Goal: Information Seeking & Learning: Learn about a topic

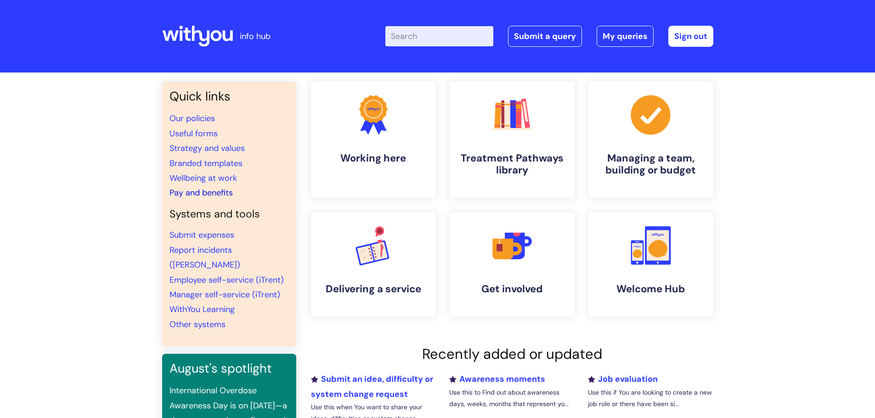
click at [193, 197] on link "Pay and benefits" at bounding box center [200, 192] width 63 height 11
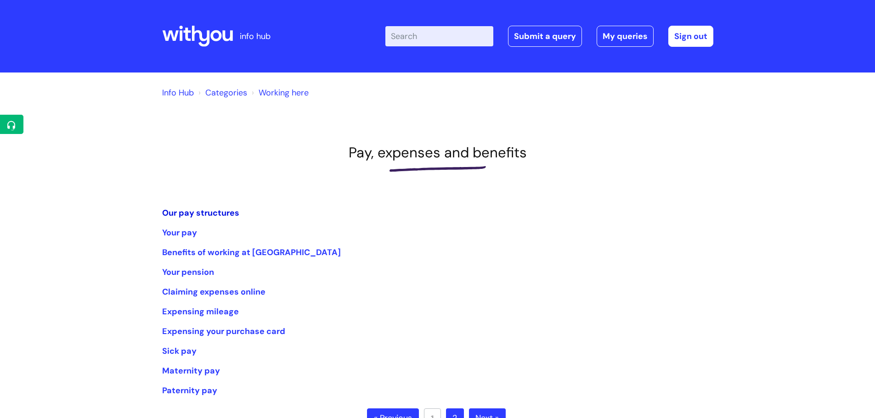
click at [220, 214] on link "Our pay structures" at bounding box center [200, 213] width 77 height 11
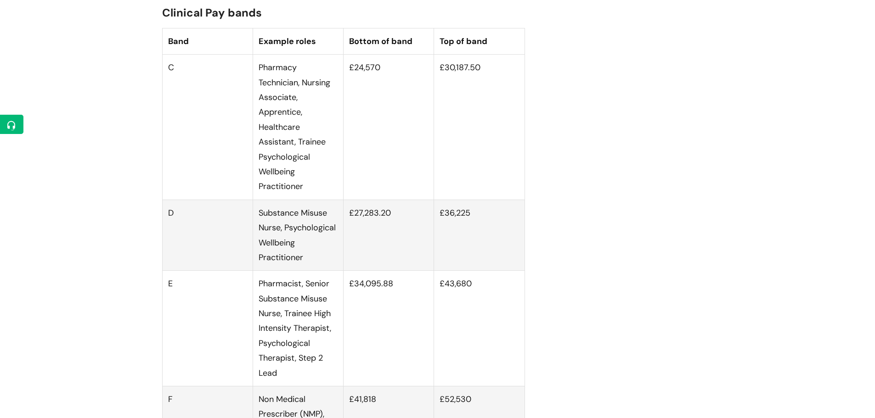
scroll to position [1102, 0]
